Goal: Check status

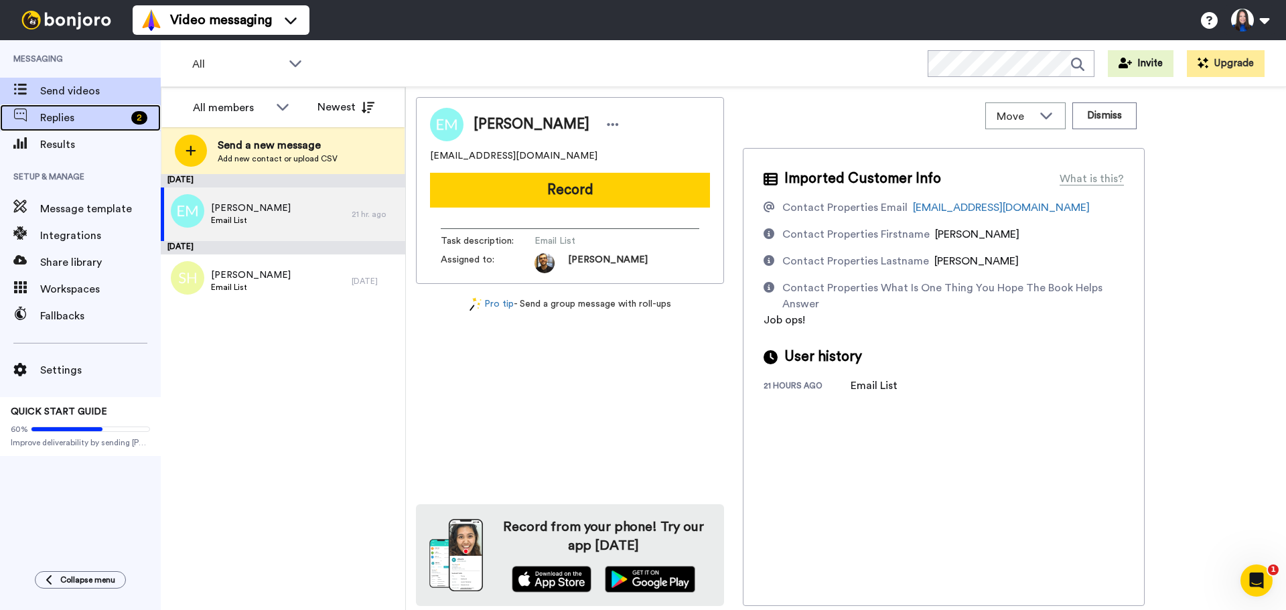
click at [63, 119] on span "Replies" at bounding box center [83, 118] width 86 height 16
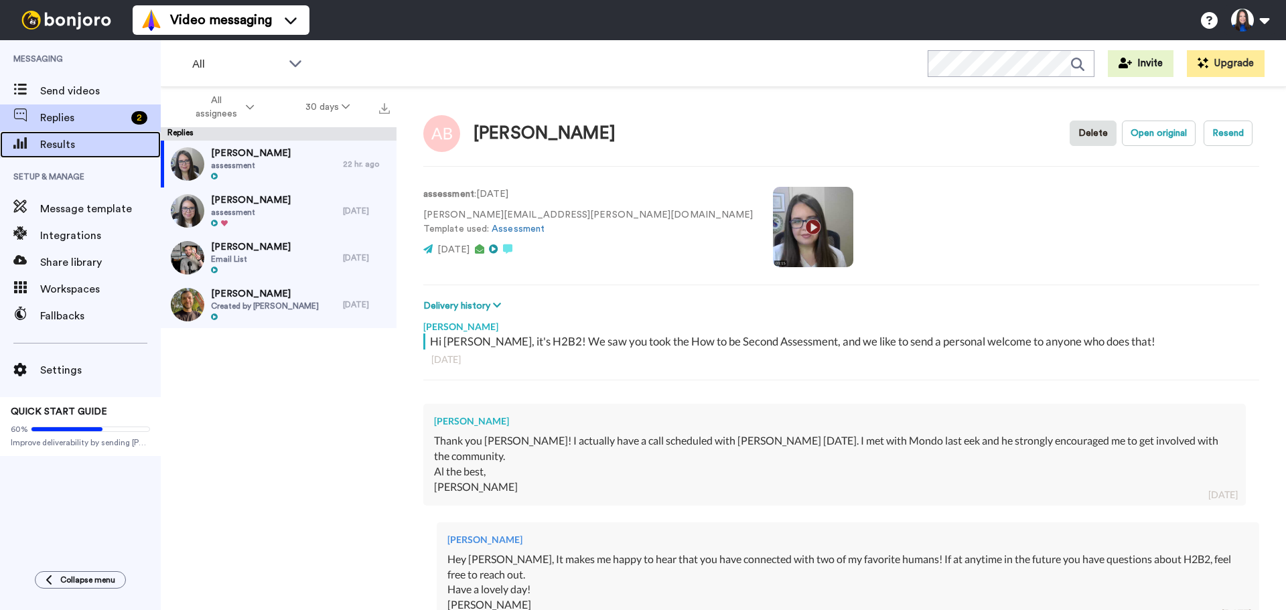
click at [68, 147] on span "Results" at bounding box center [100, 145] width 121 height 16
